Goal: Check status: Check status

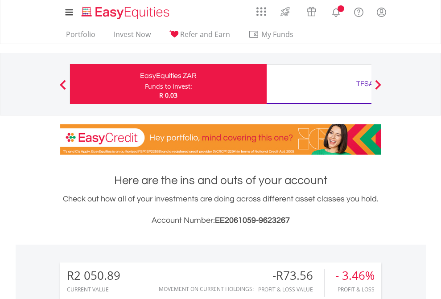
scroll to position [86, 140]
click at [145, 84] on div "Funds to invest:" at bounding box center [168, 86] width 47 height 9
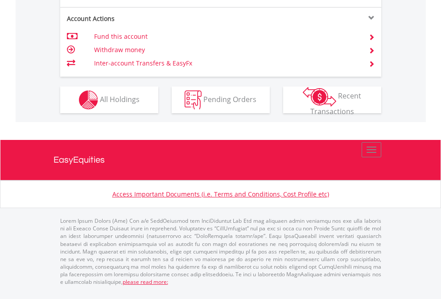
scroll to position [854, 0]
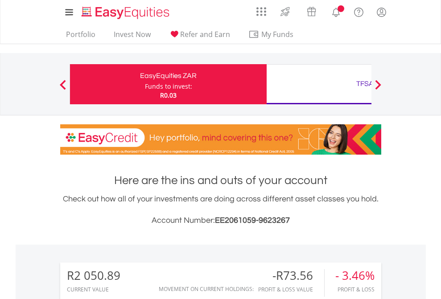
scroll to position [86, 140]
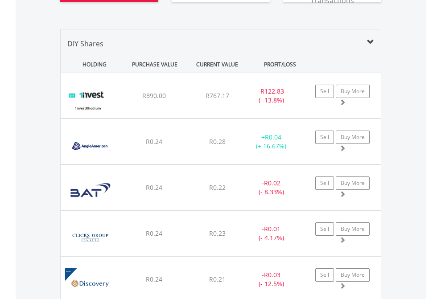
scroll to position [1009, 0]
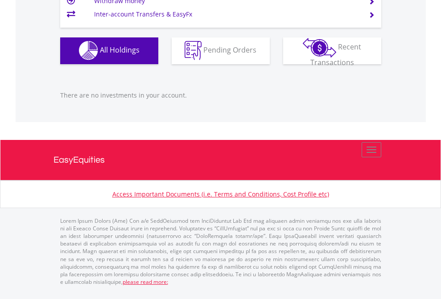
scroll to position [86, 140]
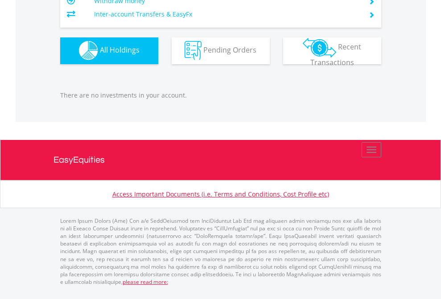
scroll to position [86, 140]
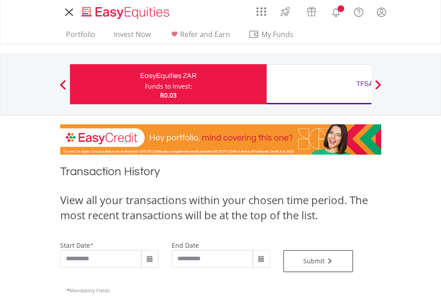
type input "**********"
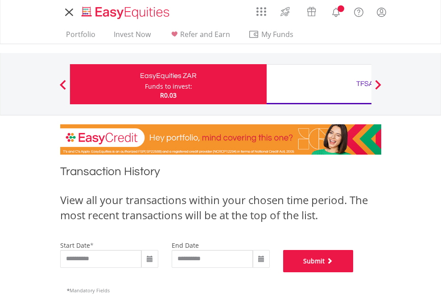
click at [353, 272] on button "Submit" at bounding box center [318, 261] width 70 height 22
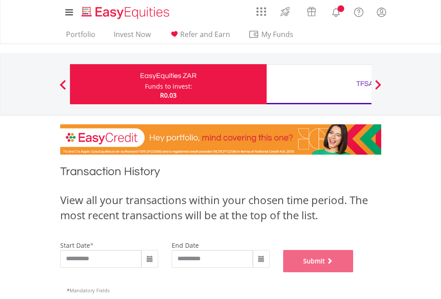
scroll to position [361, 0]
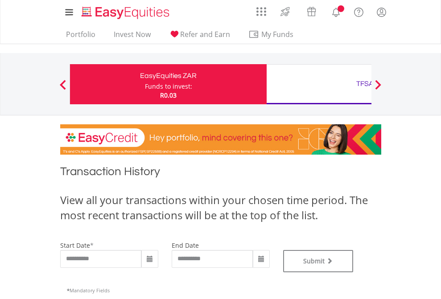
click at [319, 84] on div "TFSA" at bounding box center [365, 84] width 186 height 12
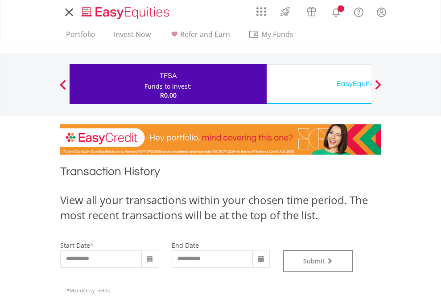
type input "**********"
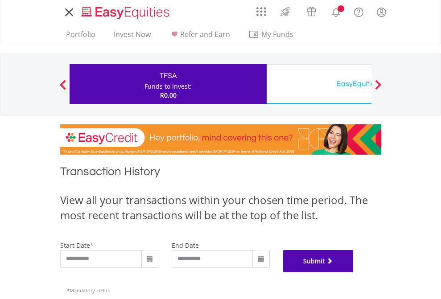
click at [353, 272] on button "Submit" at bounding box center [318, 261] width 70 height 22
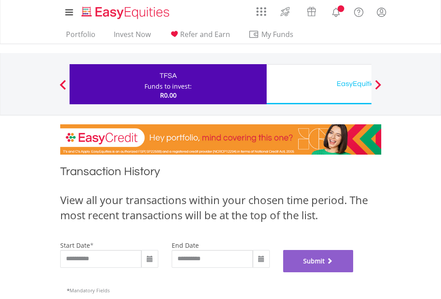
scroll to position [361, 0]
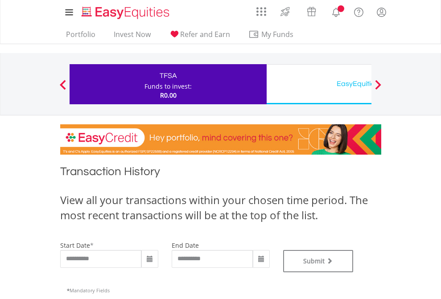
click at [319, 84] on div "EasyEquities USD" at bounding box center [365, 84] width 186 height 12
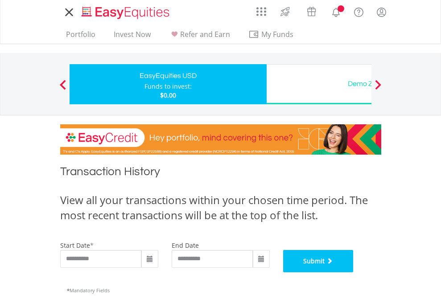
click at [353, 272] on button "Submit" at bounding box center [318, 261] width 70 height 22
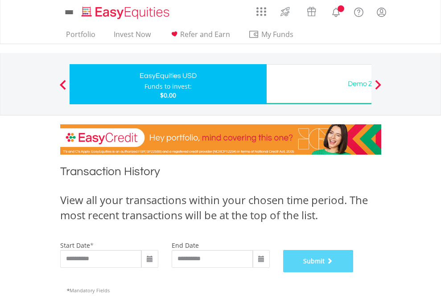
scroll to position [361, 0]
